Goal: Task Accomplishment & Management: Manage account settings

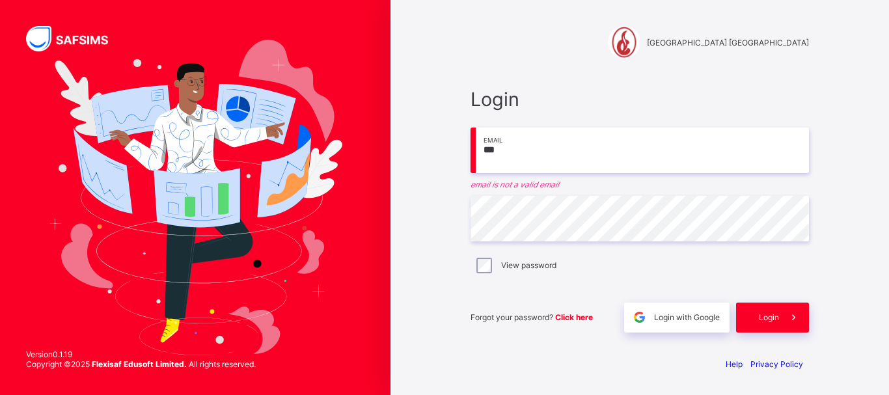
type input "**********"
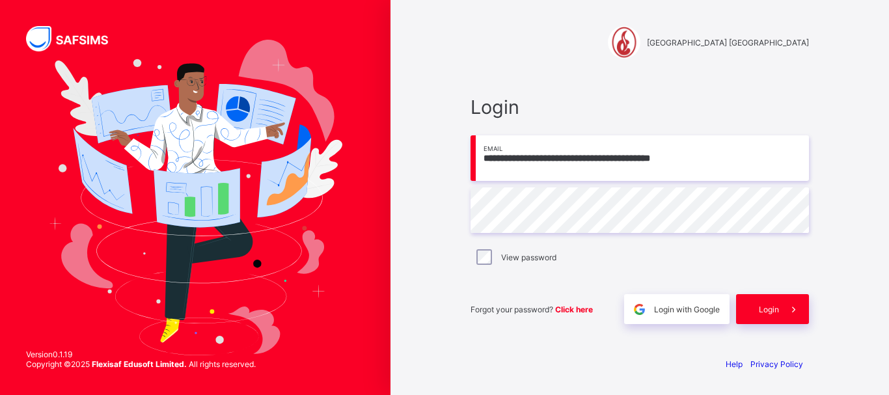
click at [873, 183] on div "**********" at bounding box center [640, 197] width 499 height 395
click at [780, 307] on span at bounding box center [794, 309] width 30 height 30
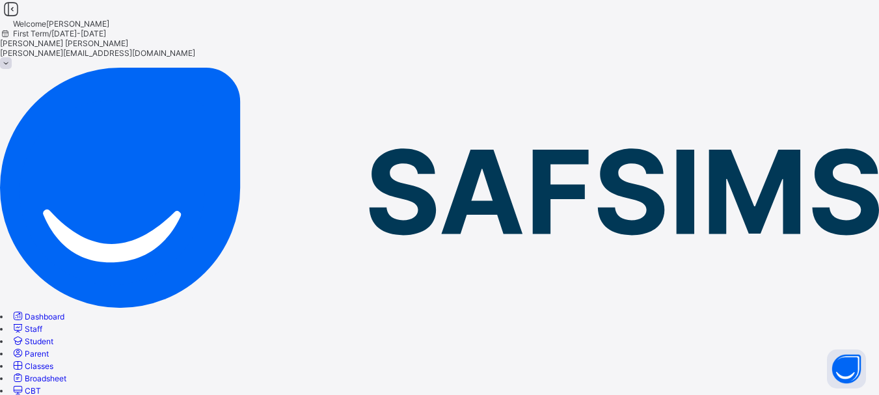
click at [53, 336] on span "Student" at bounding box center [39, 341] width 29 height 10
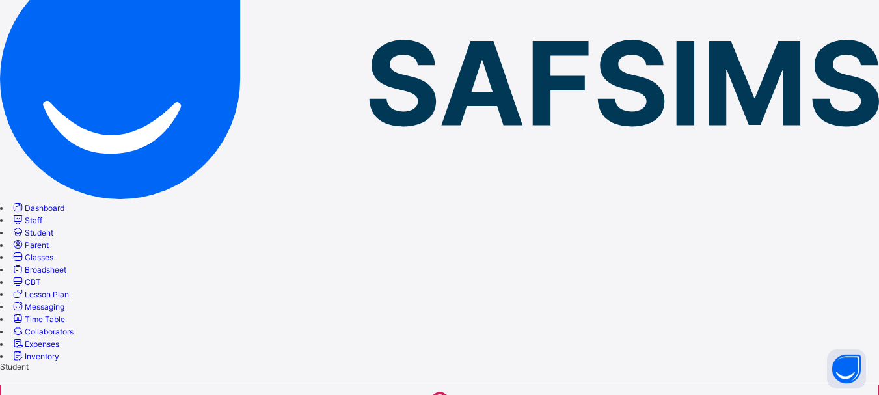
scroll to position [131, 0]
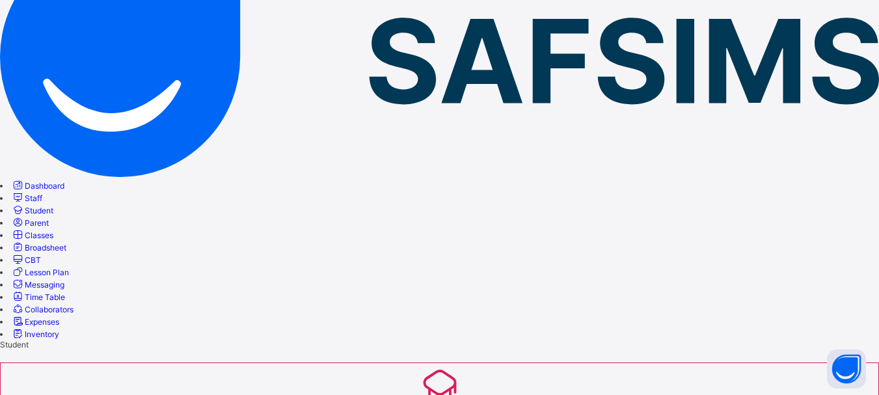
type input "********"
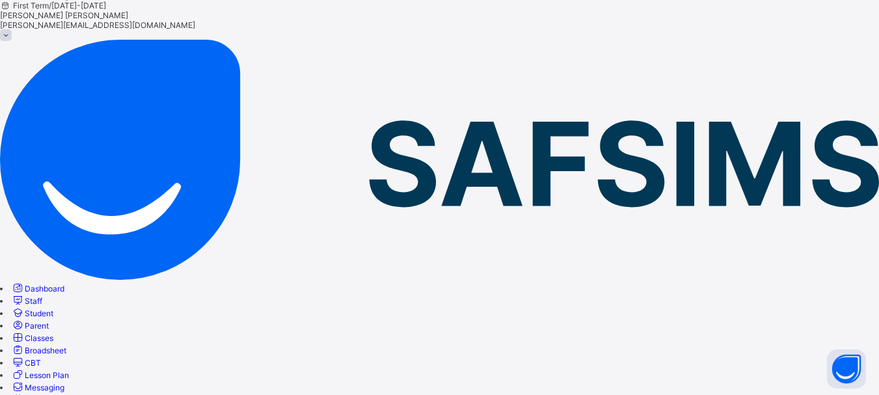
scroll to position [25, 0]
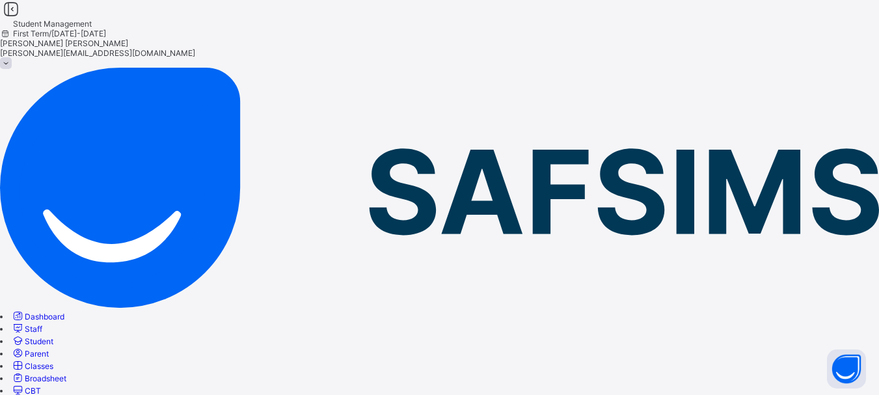
click at [53, 336] on span "Student" at bounding box center [39, 341] width 29 height 10
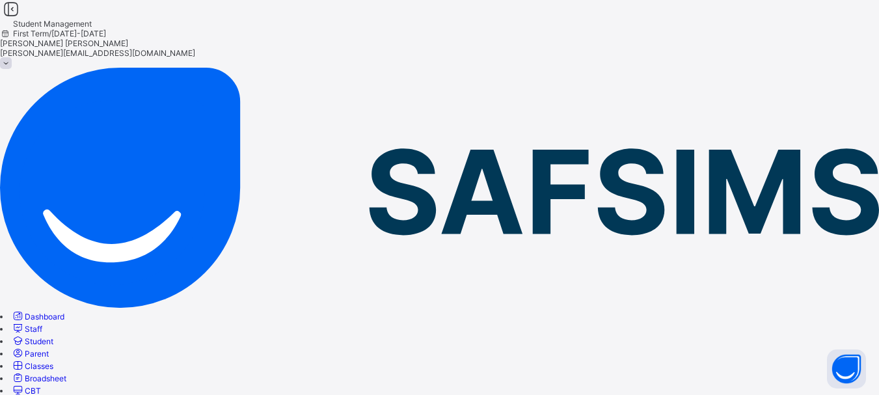
click at [53, 336] on span "Student" at bounding box center [39, 341] width 29 height 10
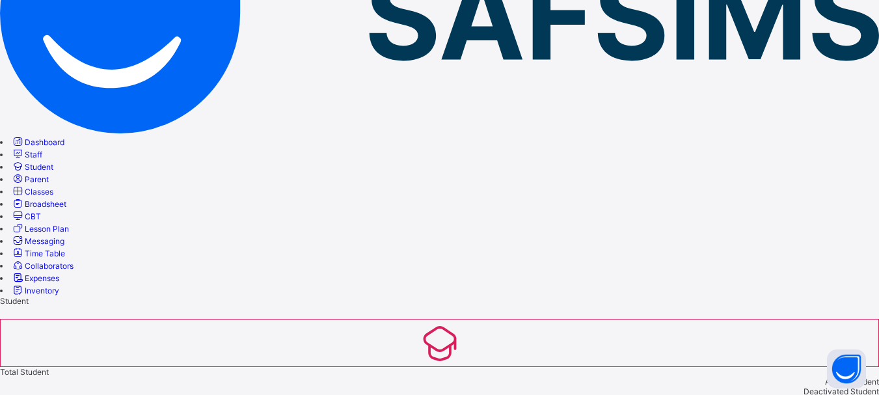
scroll to position [182, 0]
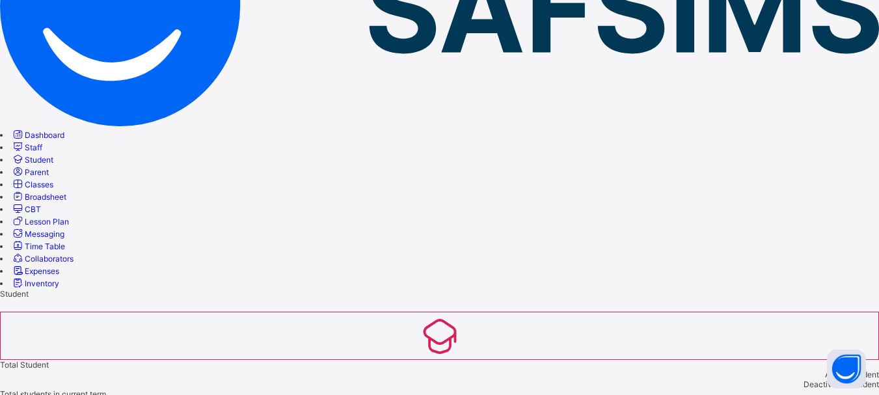
click at [49, 167] on link "Parent" at bounding box center [30, 172] width 38 height 10
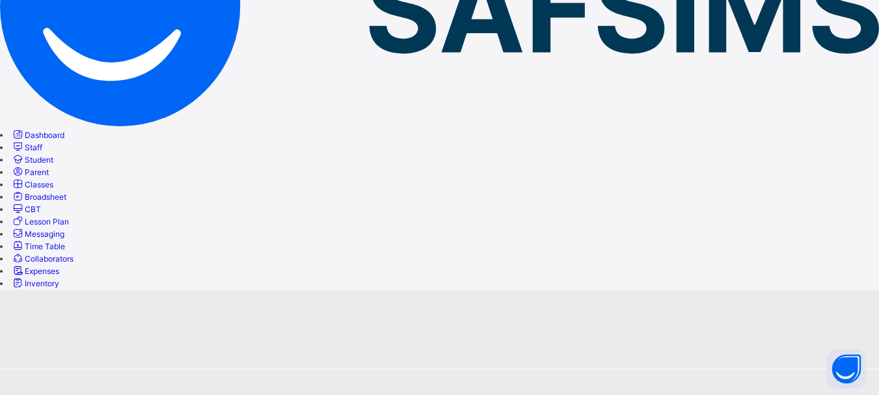
click at [49, 167] on link "Parent" at bounding box center [30, 172] width 38 height 10
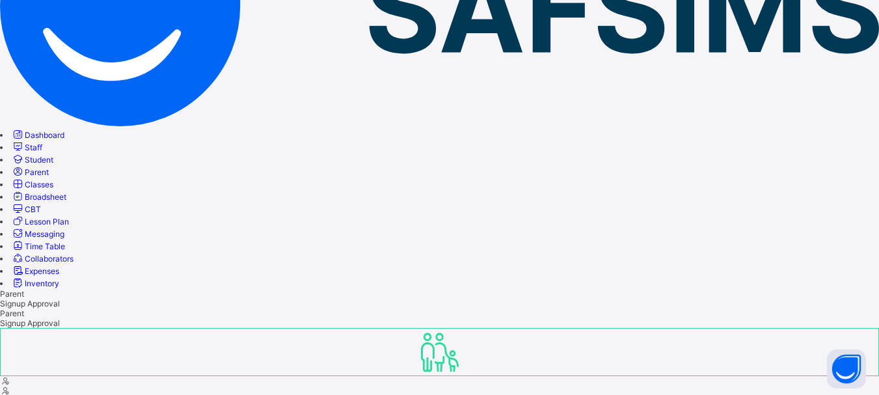
scroll to position [159, 0]
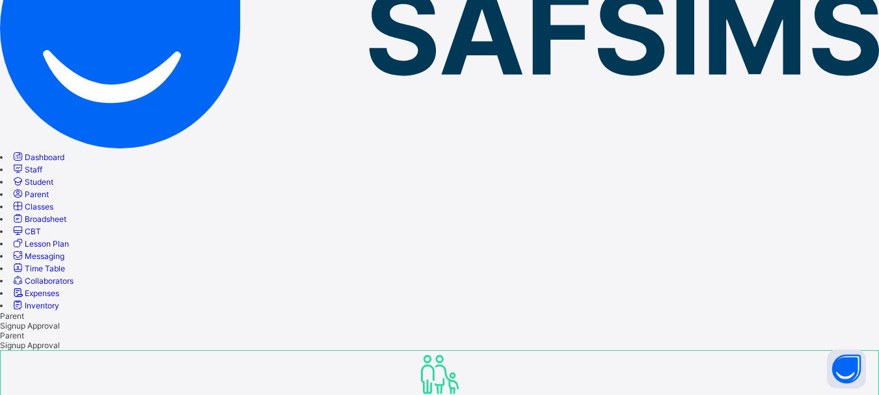
click at [53, 177] on span "Student" at bounding box center [39, 182] width 29 height 10
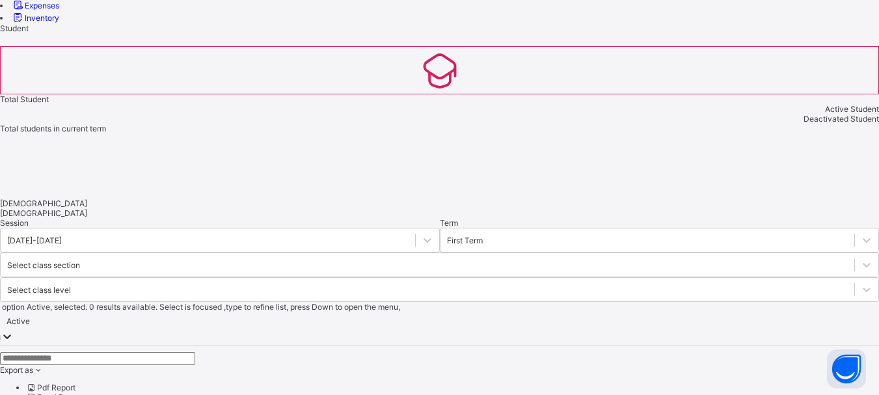
scroll to position [452, 0]
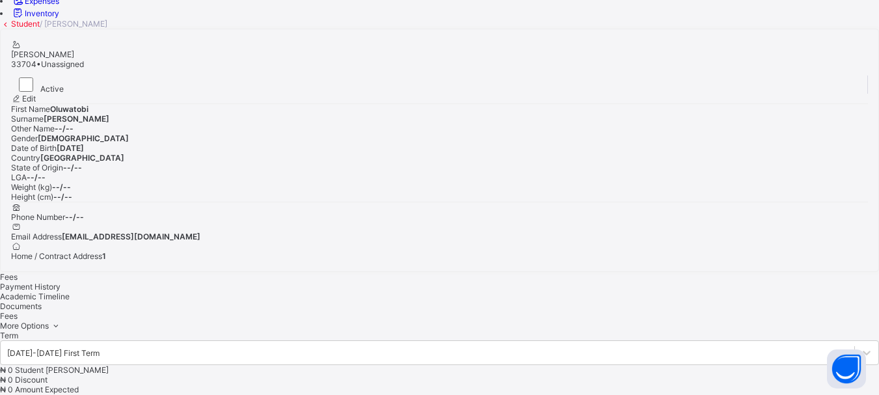
scroll to position [106, 0]
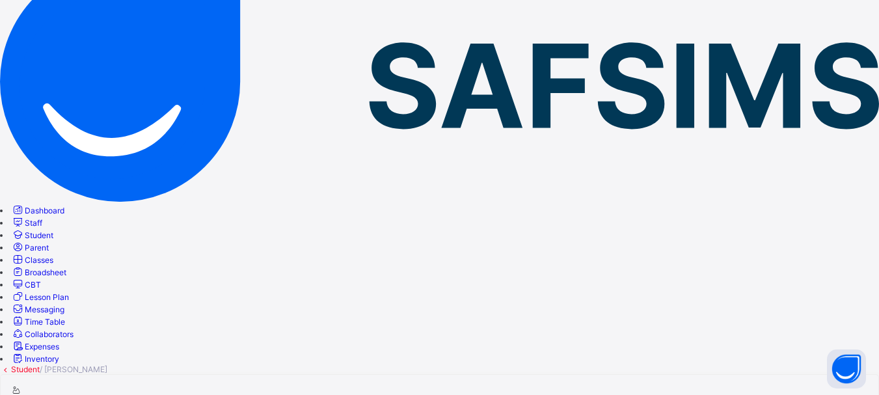
click at [53, 230] on link "Student" at bounding box center [32, 235] width 42 height 10
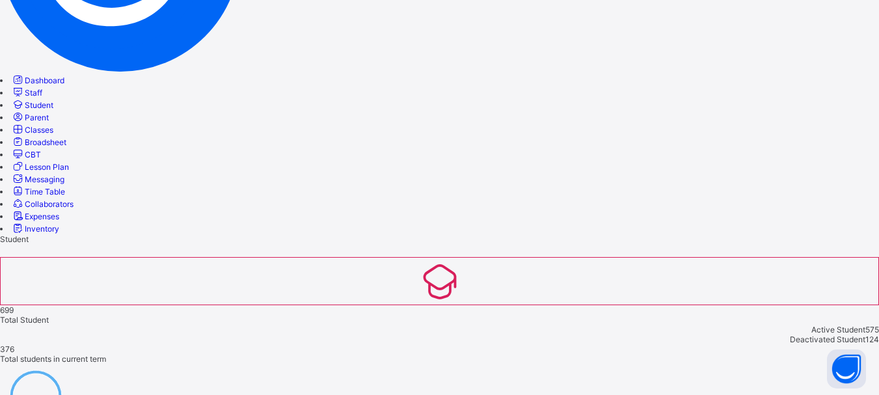
scroll to position [262, 0]
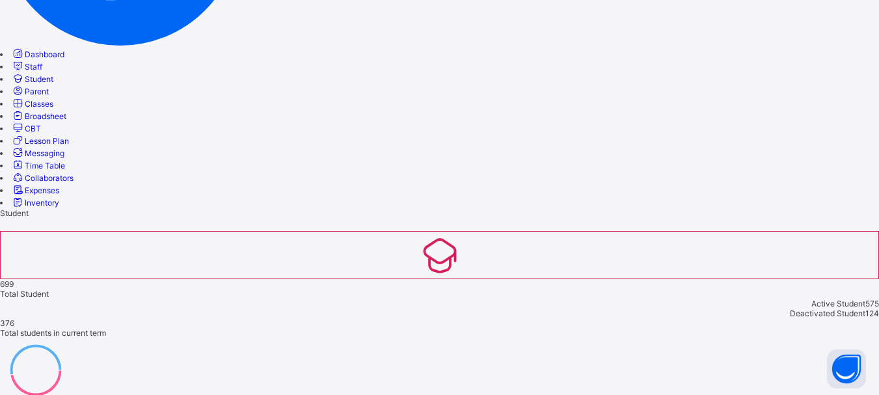
drag, startPoint x: 791, startPoint y: 235, endPoint x: 831, endPoint y: 240, distance: 40.0
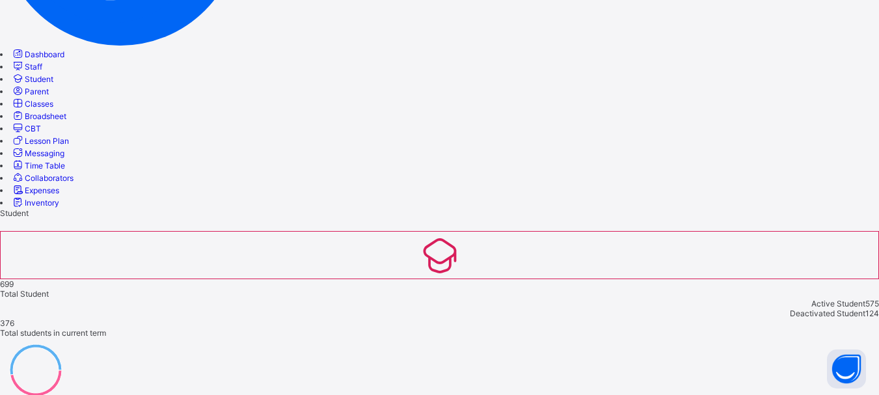
select select "**"
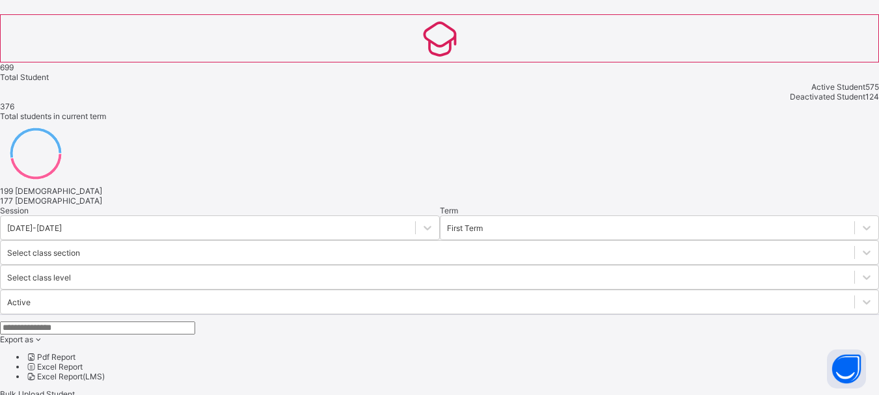
scroll to position [587, 0]
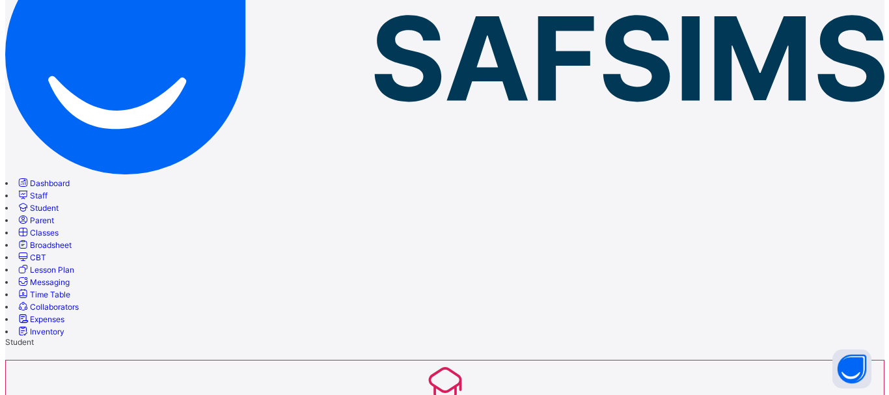
scroll to position [277, 0]
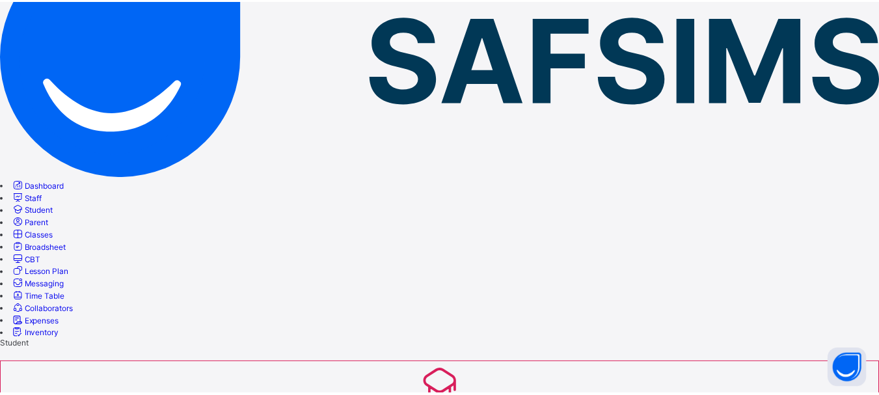
scroll to position [0, 0]
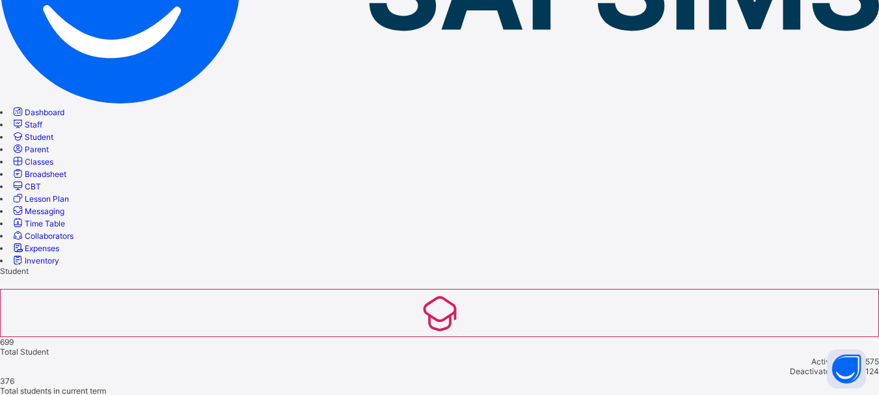
scroll to position [227, 0]
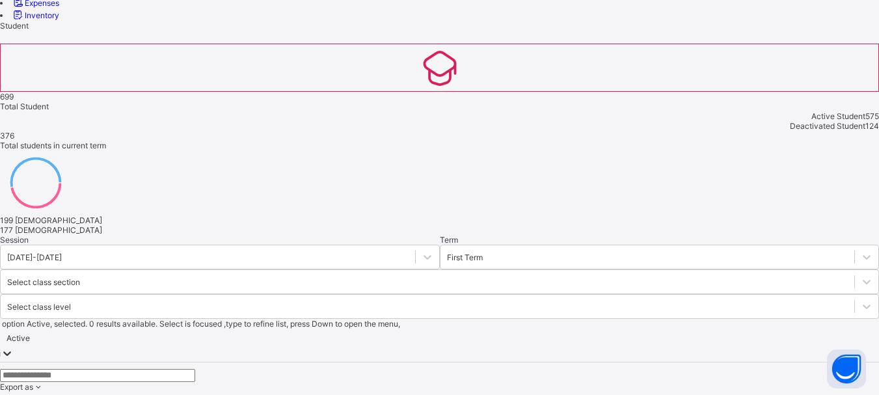
scroll to position [453, 0]
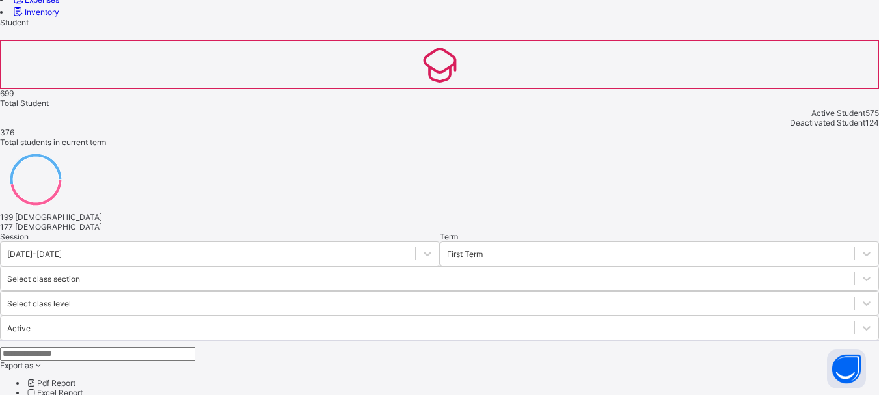
drag, startPoint x: 791, startPoint y: 165, endPoint x: 856, endPoint y: 171, distance: 65.3
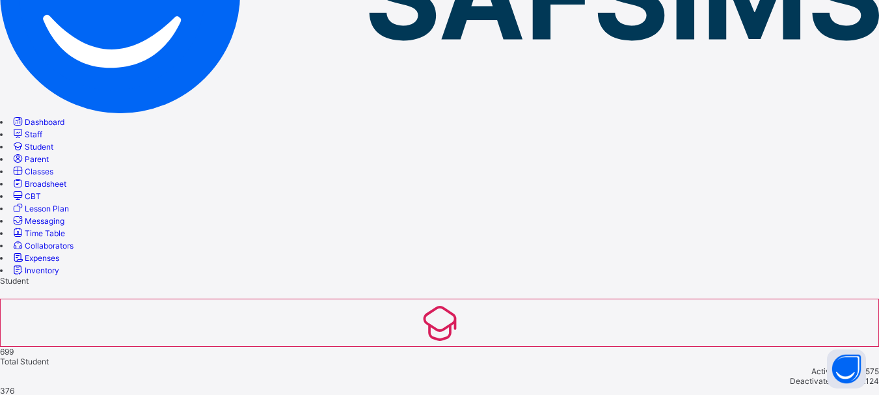
scroll to position [227, 0]
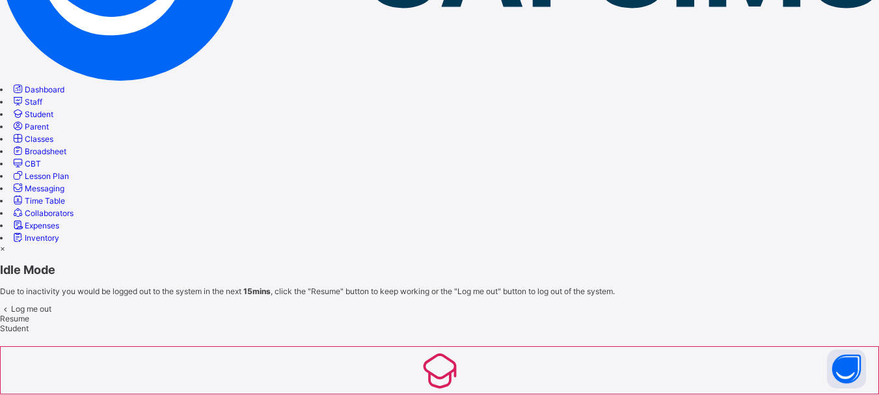
click at [576, 243] on div "×" at bounding box center [439, 248] width 879 height 10
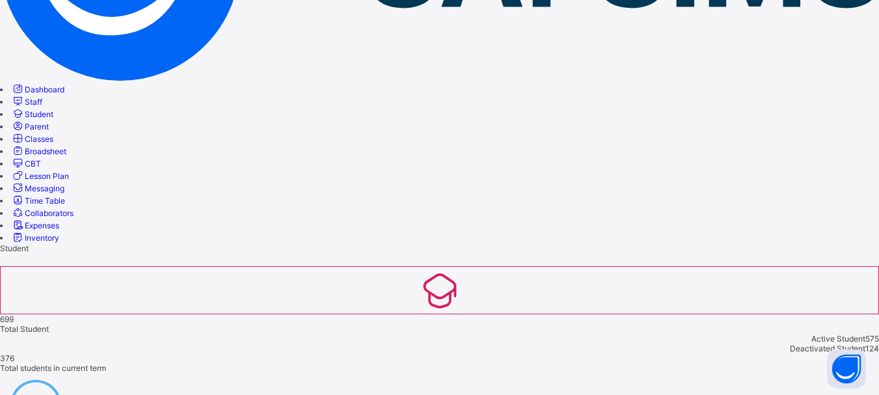
scroll to position [475, 0]
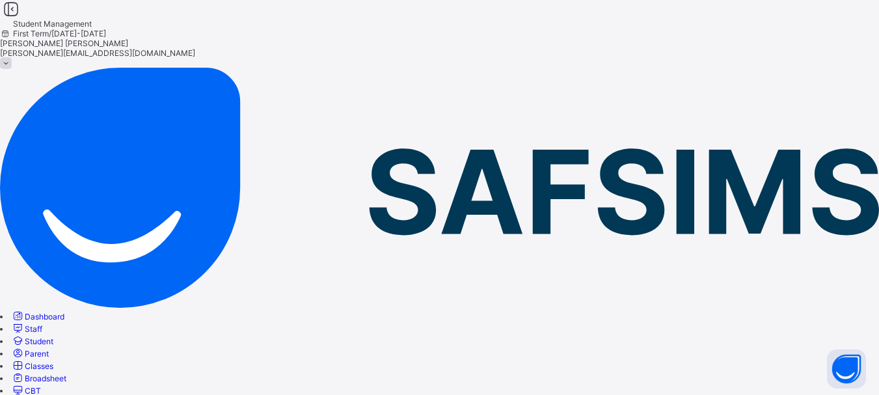
scroll to position [182, 0]
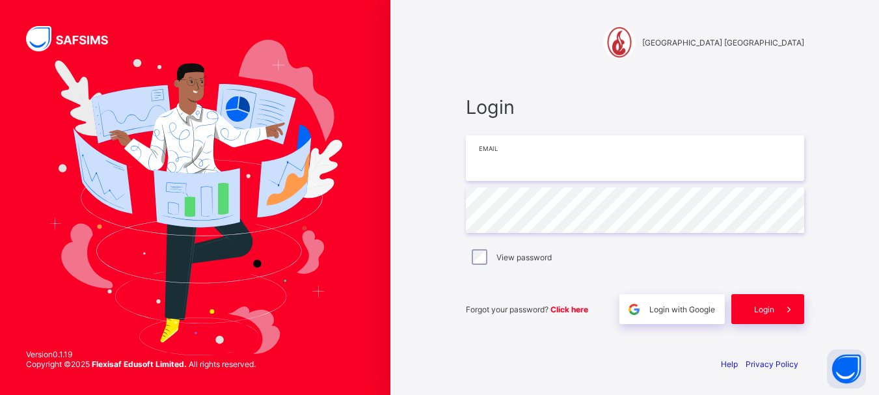
type input "**********"
